Goal: Transaction & Acquisition: Book appointment/travel/reservation

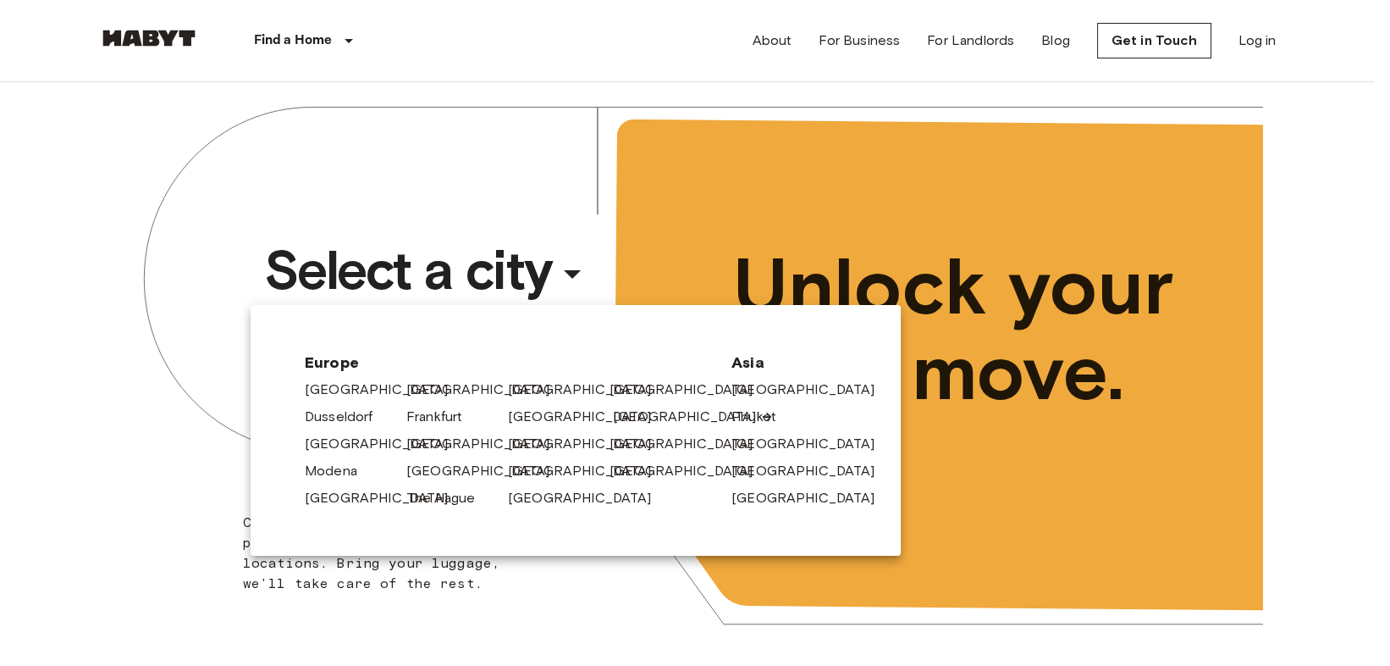
click at [613, 415] on link "[GEOGRAPHIC_DATA]" at bounding box center [693, 416] width 161 height 20
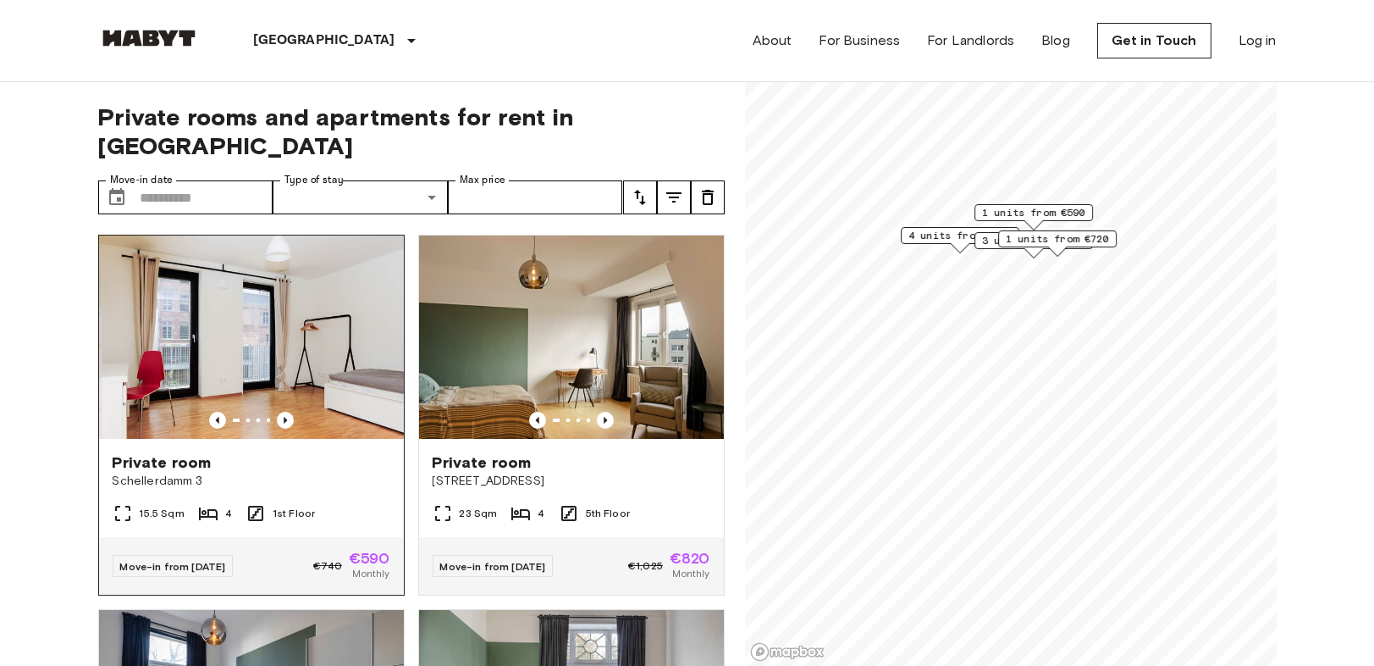
click at [343, 375] on img at bounding box center [251, 336] width 305 height 203
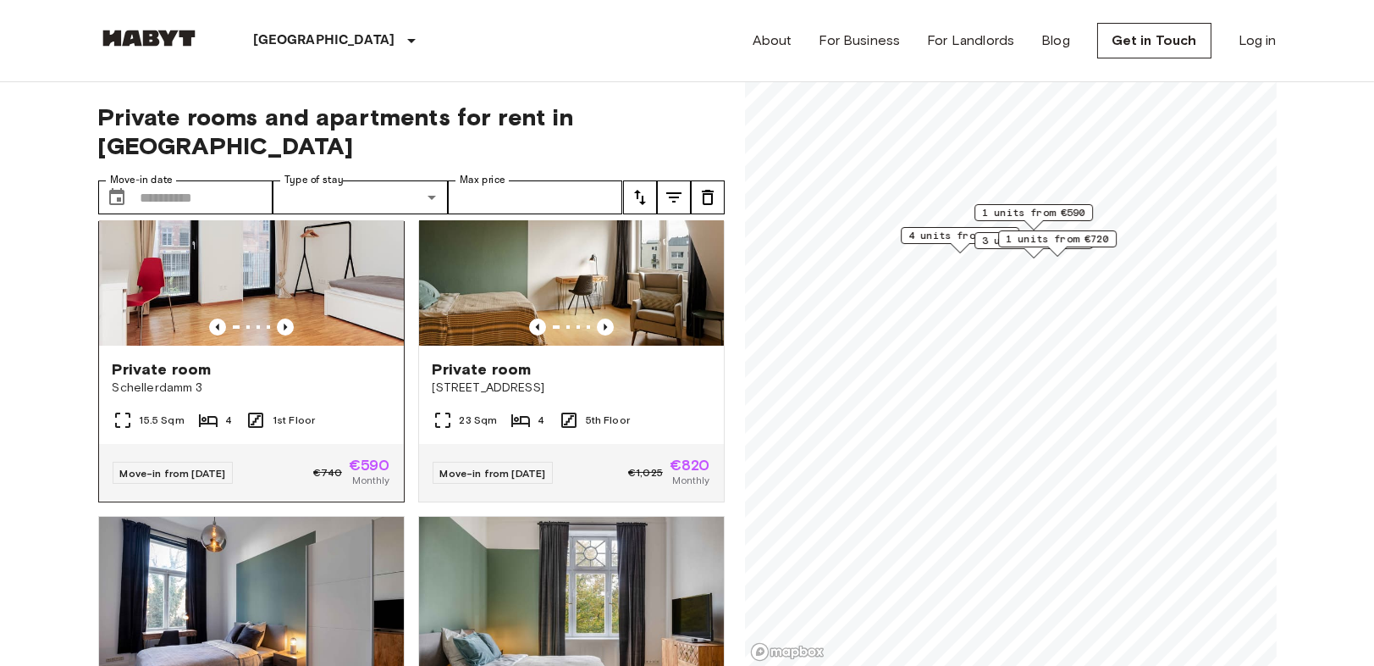
scroll to position [94, 0]
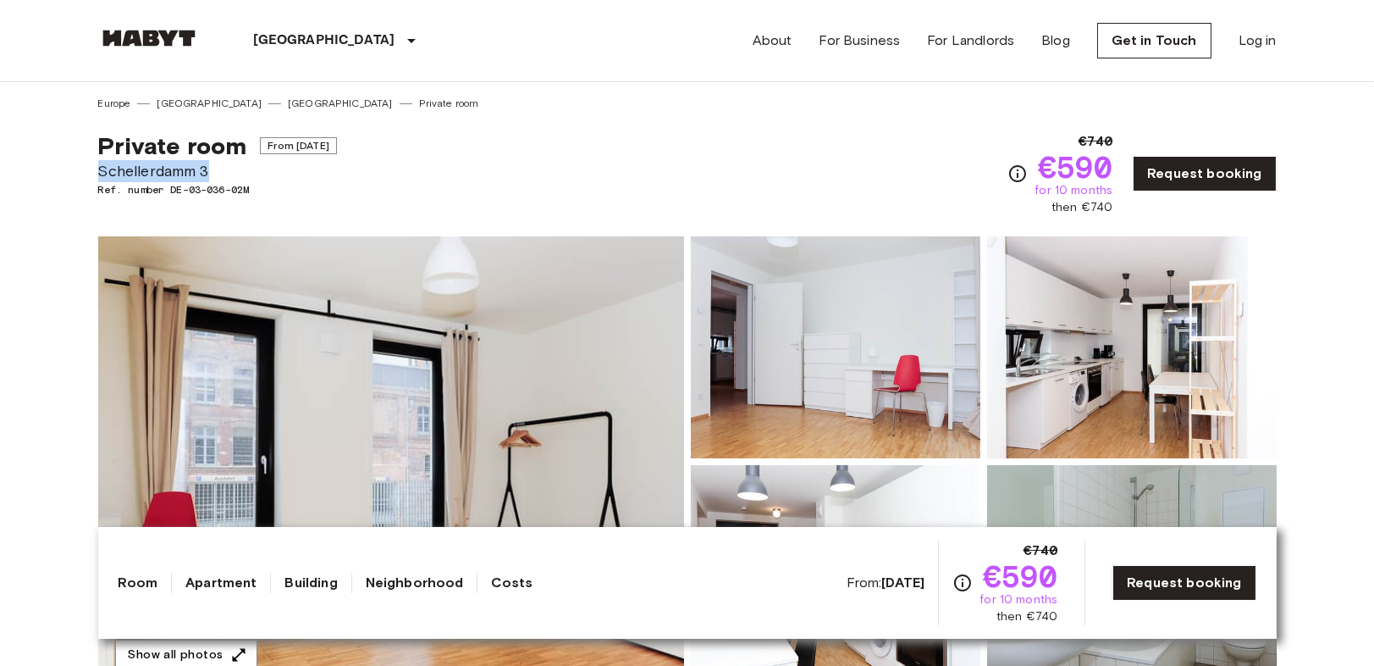
drag, startPoint x: 113, startPoint y: 175, endPoint x: 230, endPoint y: 178, distance: 116.9
copy span "Schellerdamm 3"
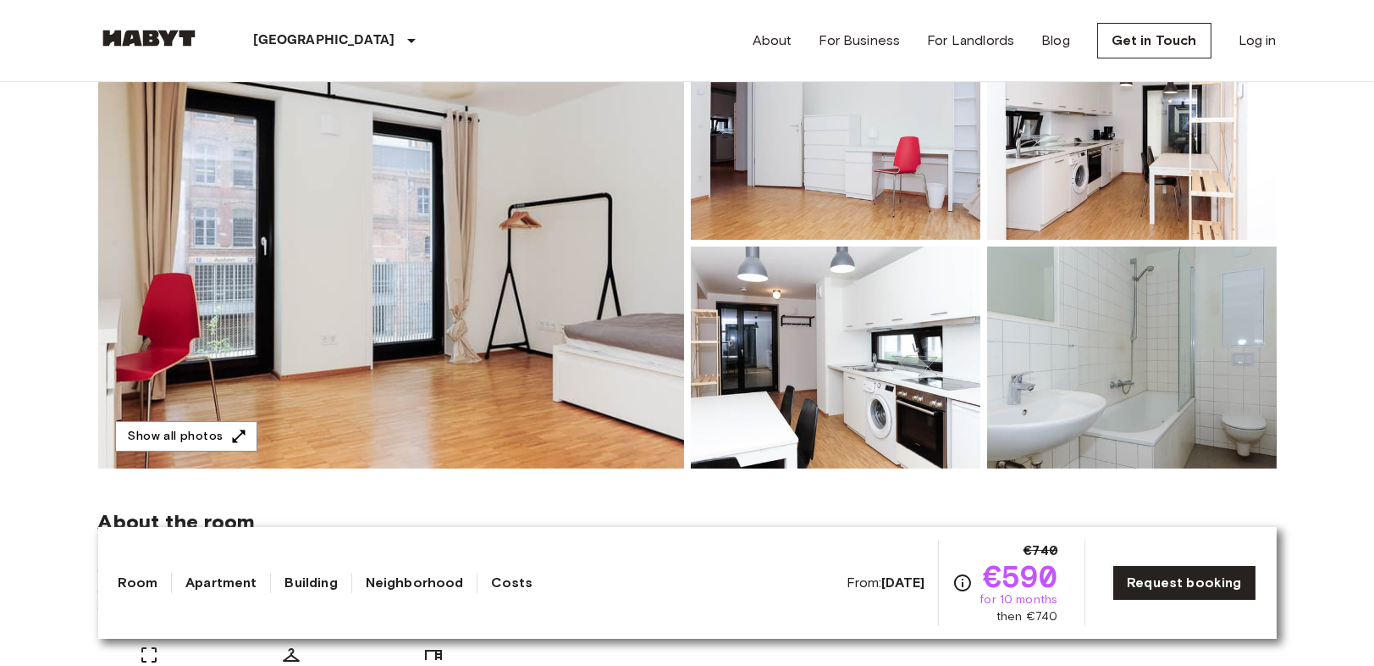
scroll to position [168, 0]
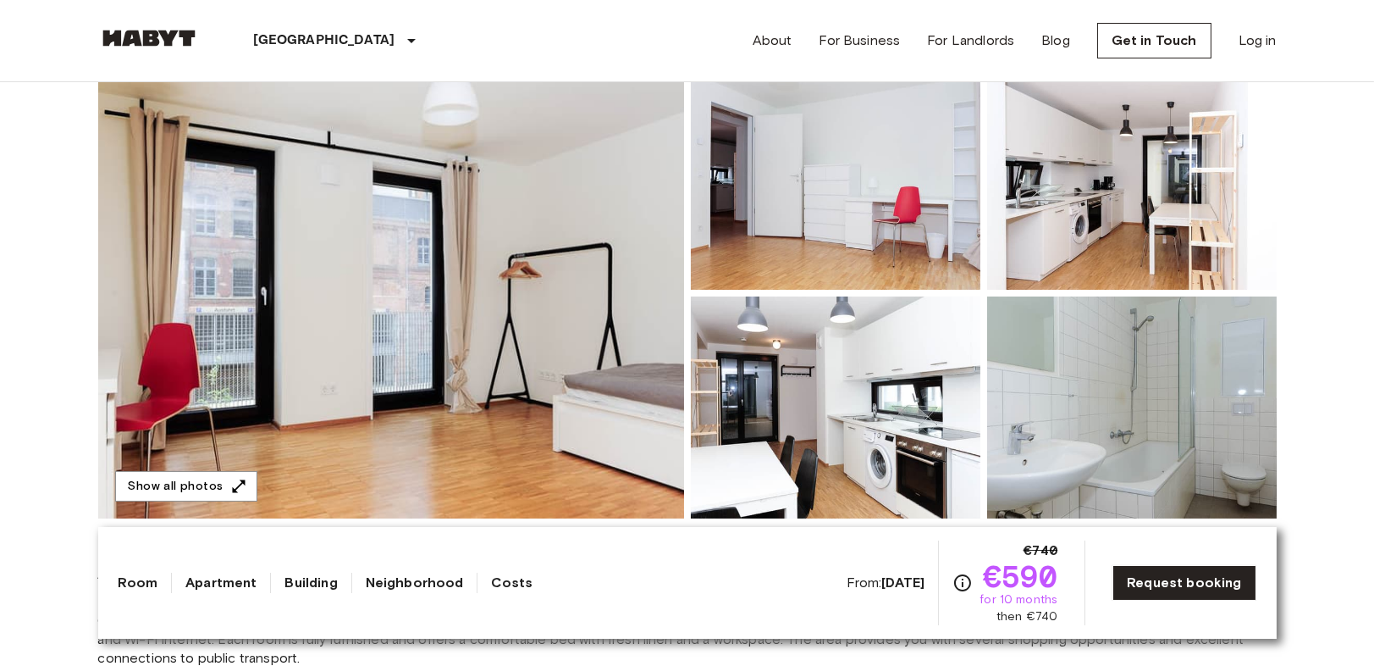
click at [552, 262] on img at bounding box center [391, 293] width 586 height 450
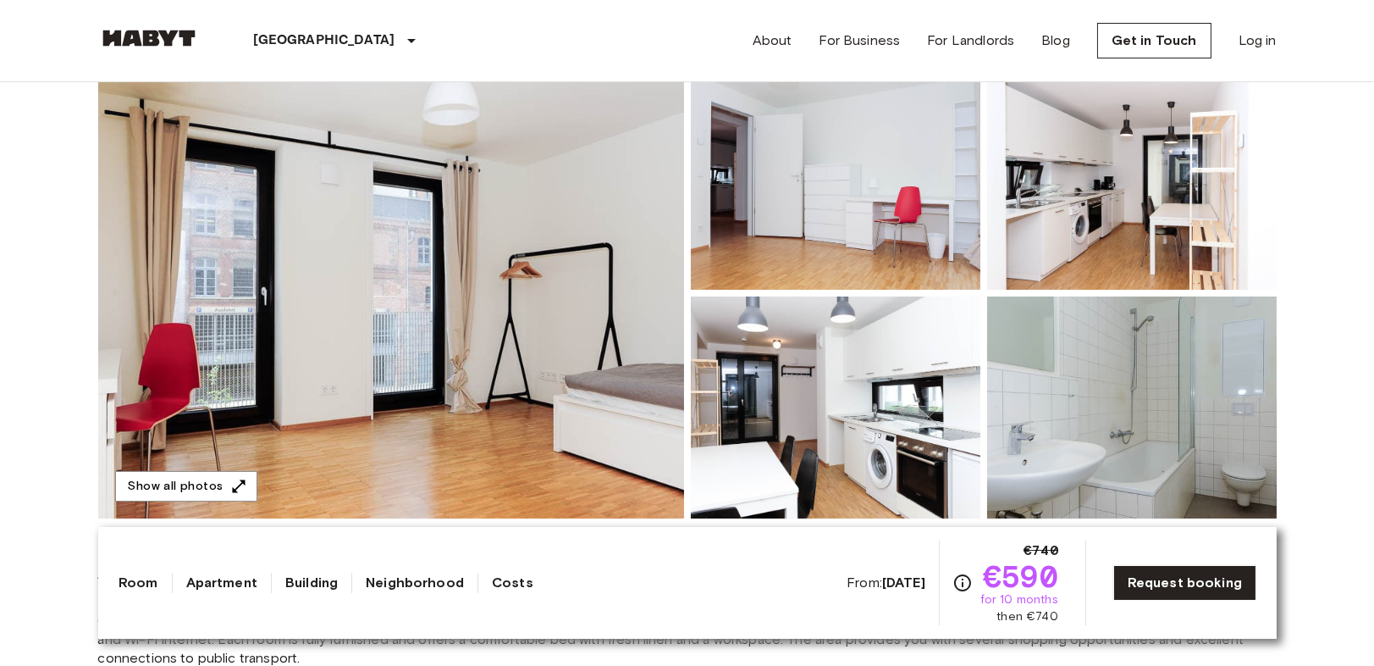
click at [840, 218] on img at bounding box center [836, 179] width 290 height 222
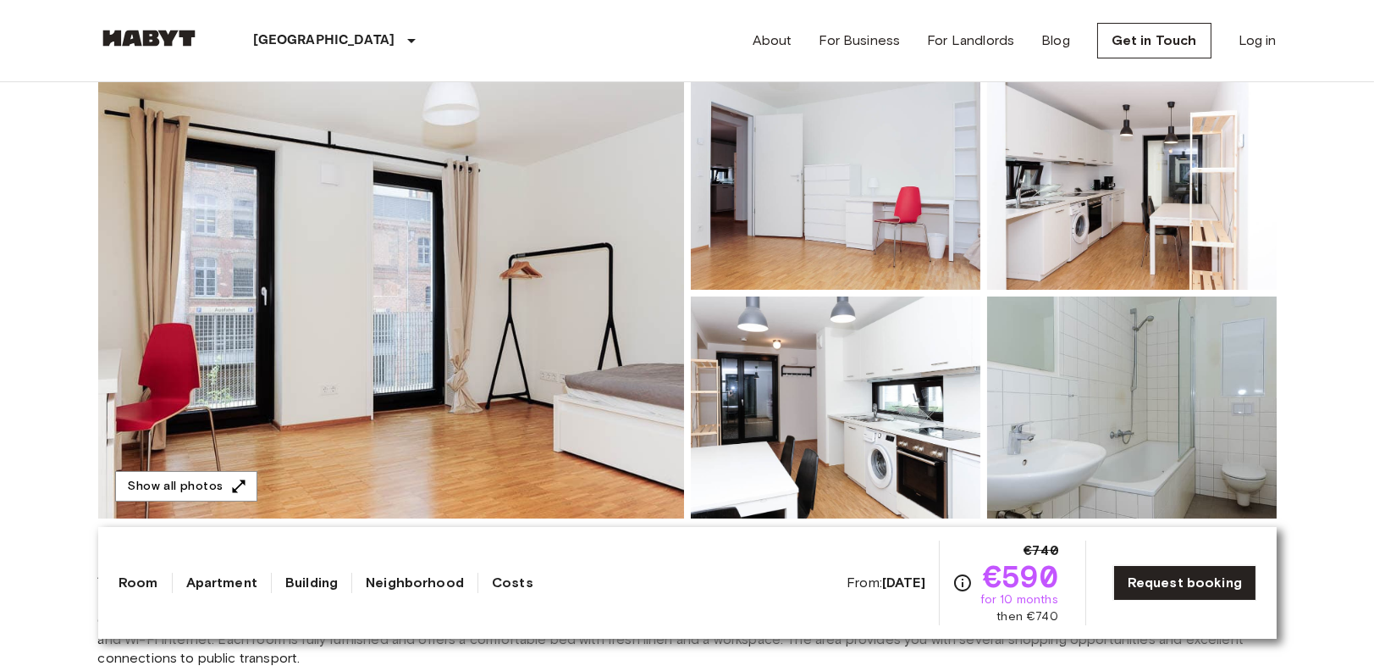
click at [1080, 182] on img at bounding box center [1132, 179] width 290 height 222
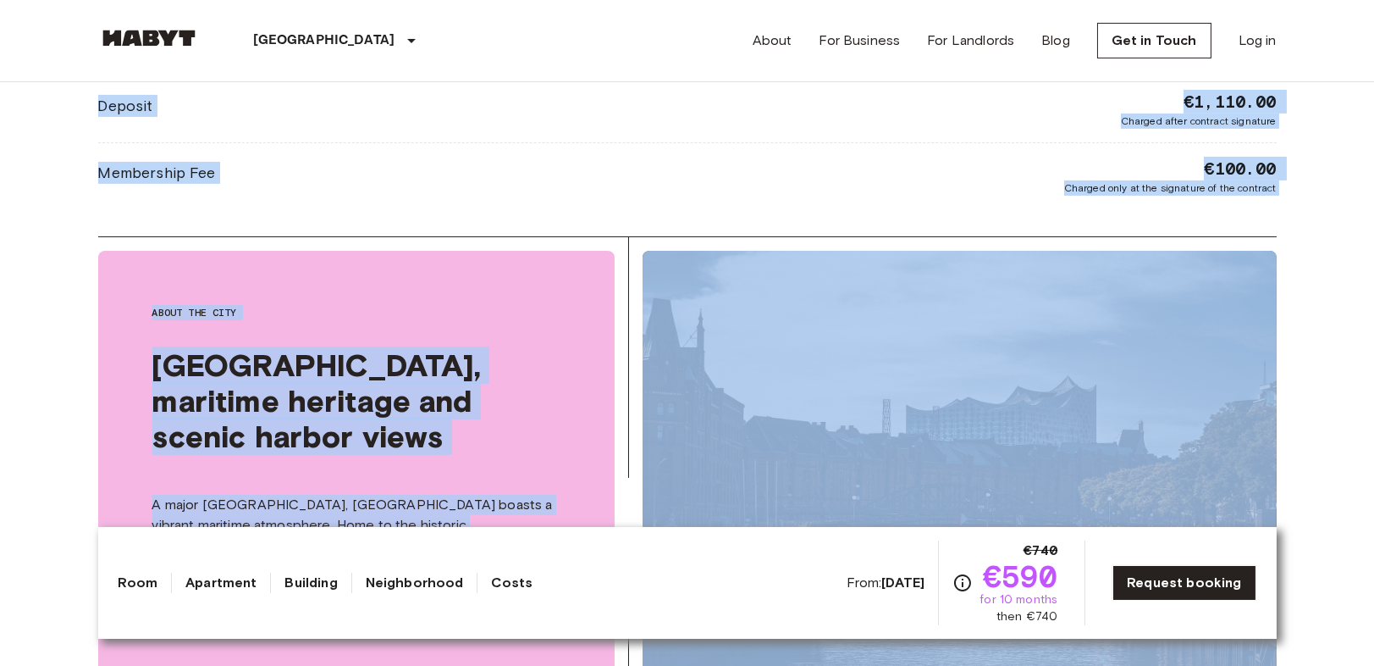
scroll to position [1505, 0]
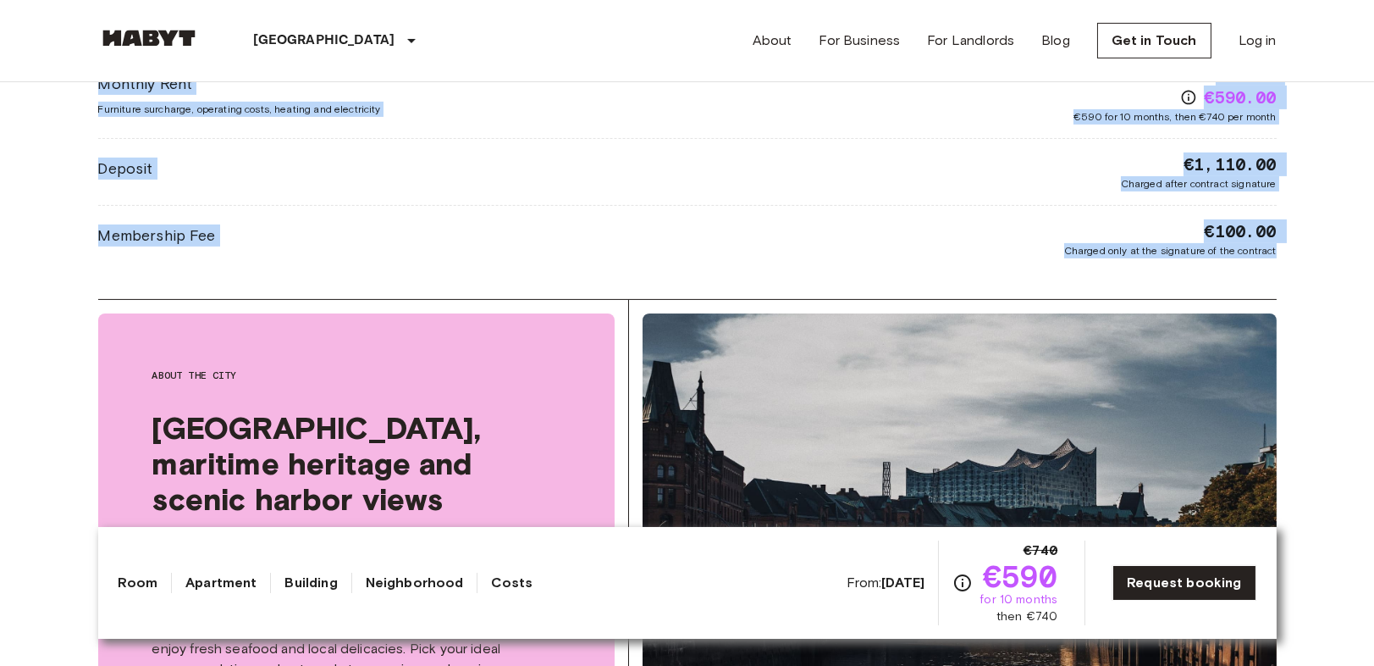
drag, startPoint x: 64, startPoint y: 132, endPoint x: 1317, endPoint y: 283, distance: 1261.3
click at [1317, 283] on body "[GEOGRAPHIC_DATA] [GEOGRAPHIC_DATA] [GEOGRAPHIC_DATA] [GEOGRAPHIC_DATA] [GEOGRA…" at bounding box center [687, 562] width 1374 height 4134
copy div "Loremip dolo Sita Con 39 9117 Adipiscingel 2 Sed. doeius TE-35-328-39I €736 €60…"
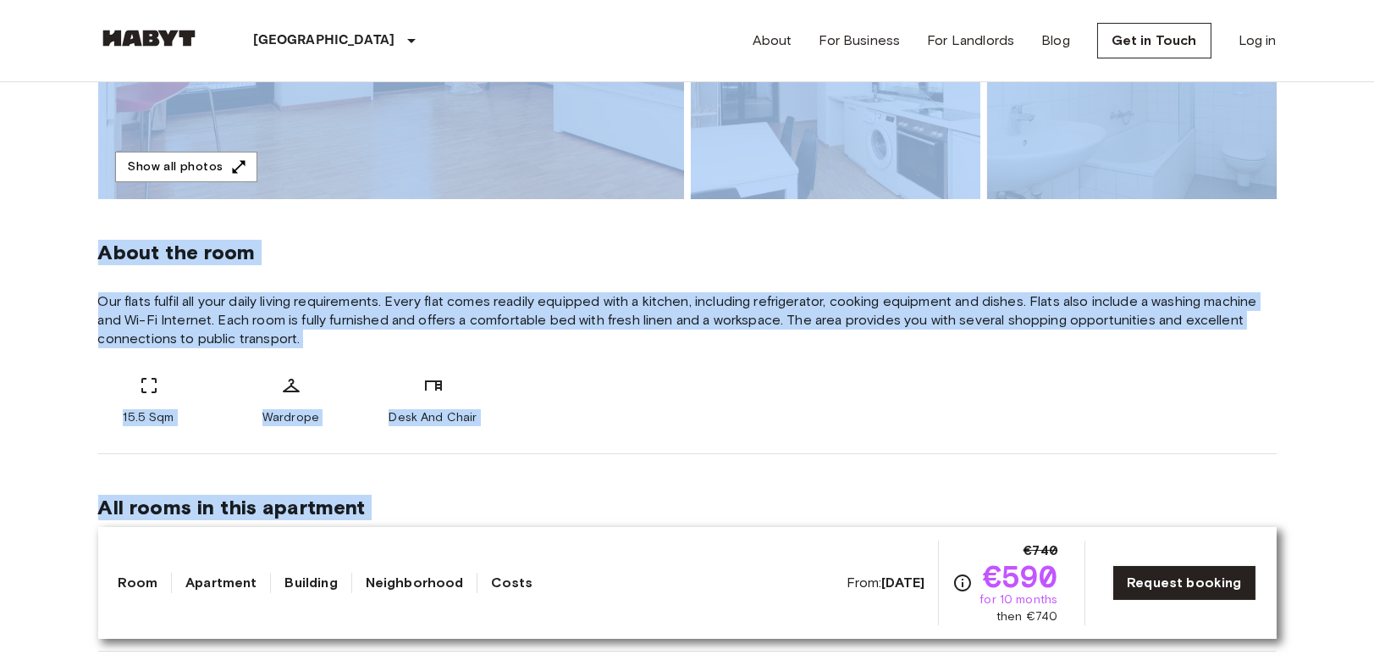
click at [664, 393] on div "15.5 Sqm Wardrope Desk And Chair" at bounding box center [687, 400] width 1179 height 51
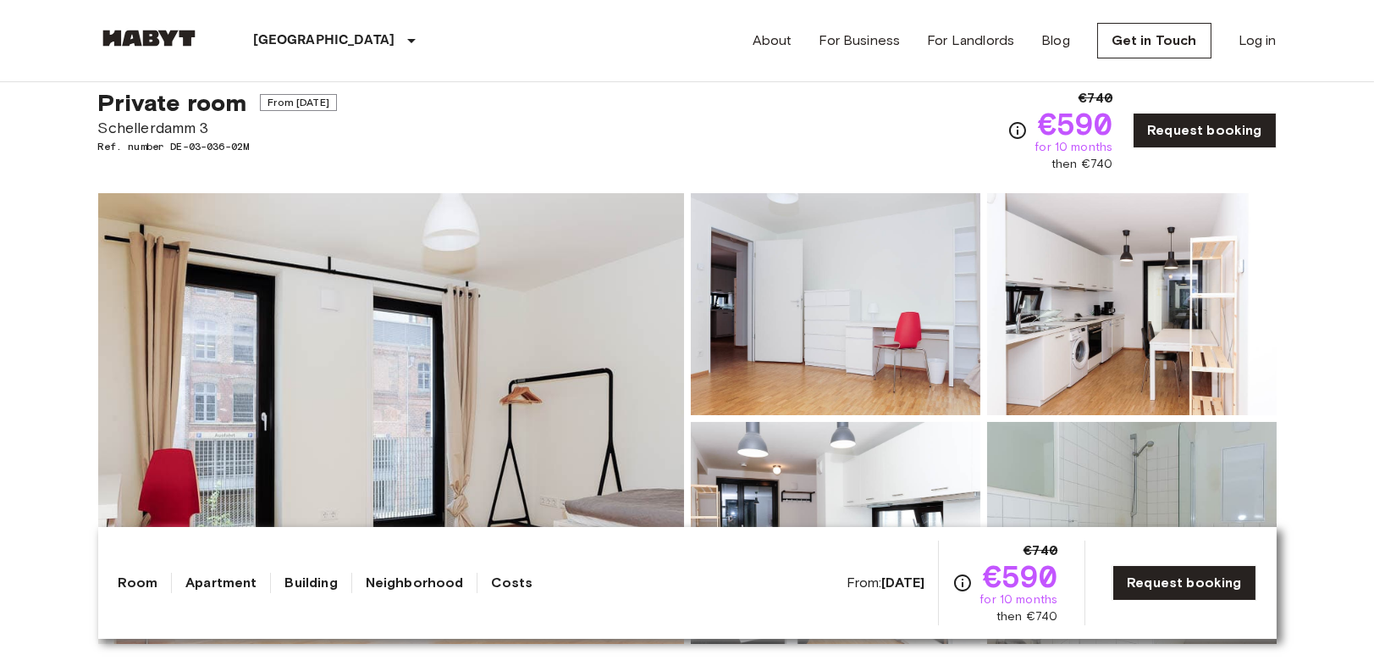
scroll to position [0, 0]
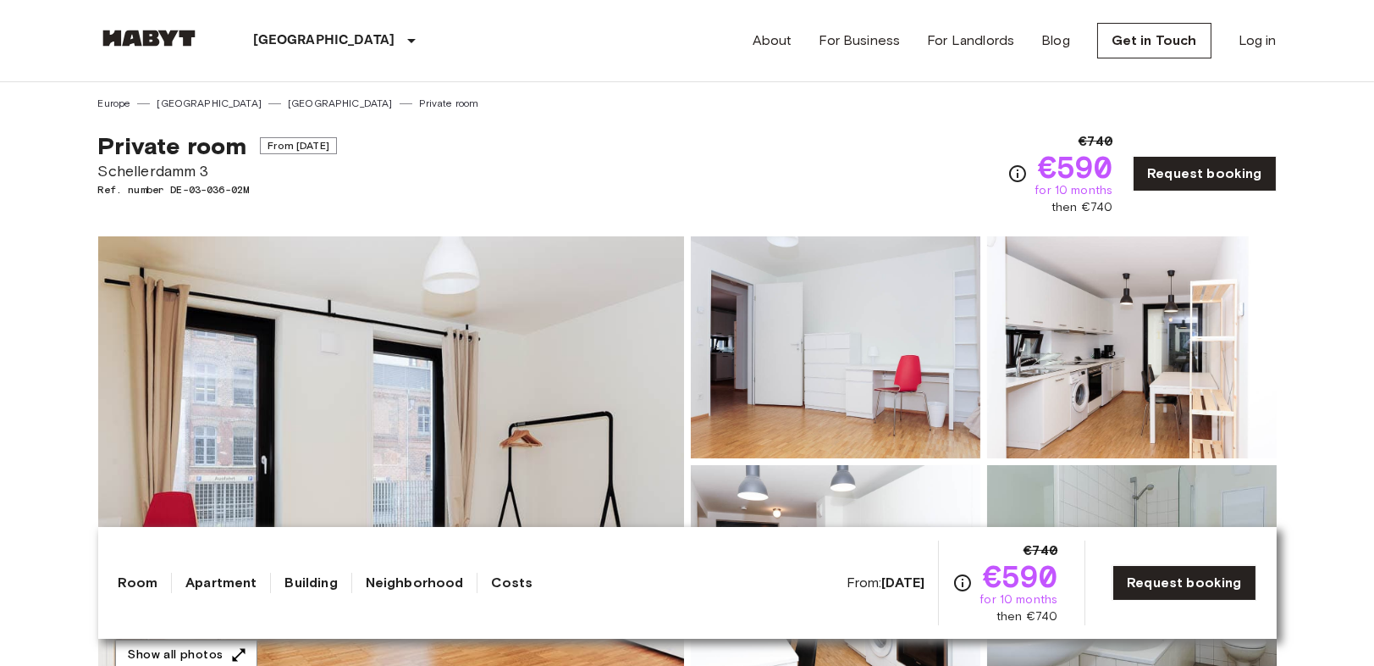
drag, startPoint x: 1228, startPoint y: 113, endPoint x: 1149, endPoint y: 90, distance: 82.2
click at [1228, 113] on div "Private room From [DATE] Schellerdamm 3 Ref. number DE-03-036-02M €740 €590 for…" at bounding box center [687, 163] width 1179 height 105
